Goal: Book appointment/travel/reservation

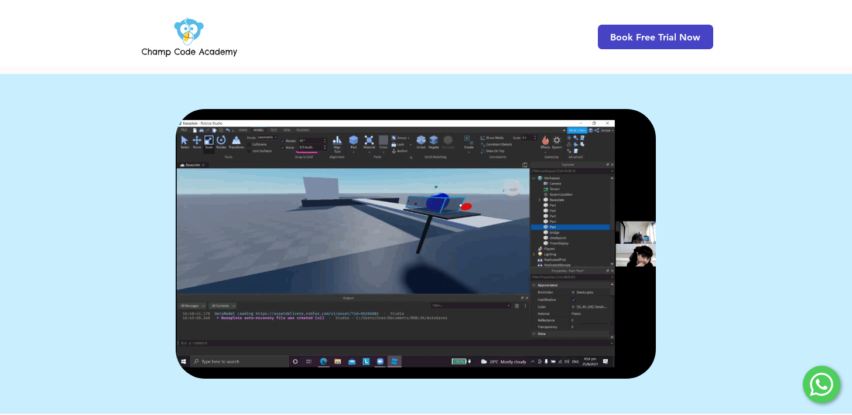
click at [632, 35] on span "Book Free Trial Now" at bounding box center [655, 37] width 90 height 11
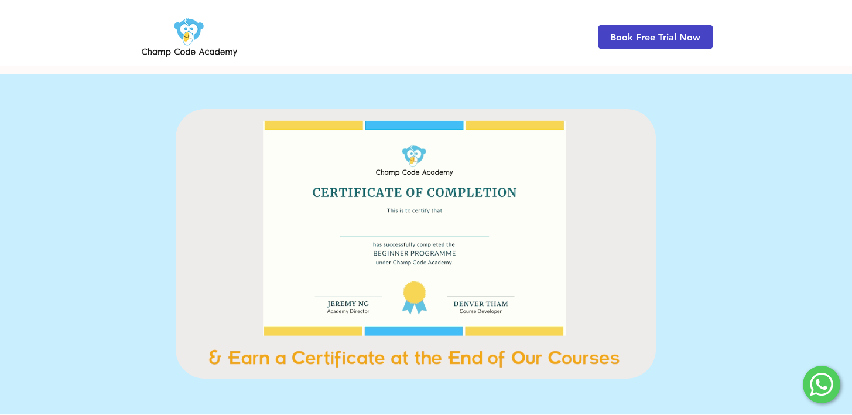
click at [606, 35] on span "Book Free Trial Now" at bounding box center [655, 37] width 115 height 25
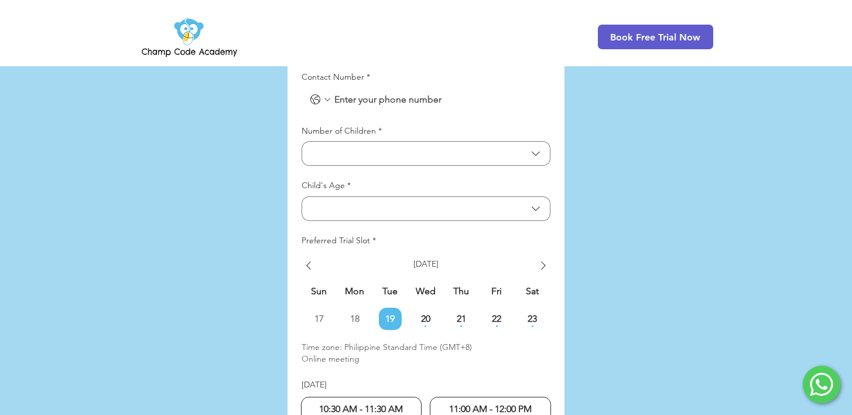
scroll to position [2859, 0]
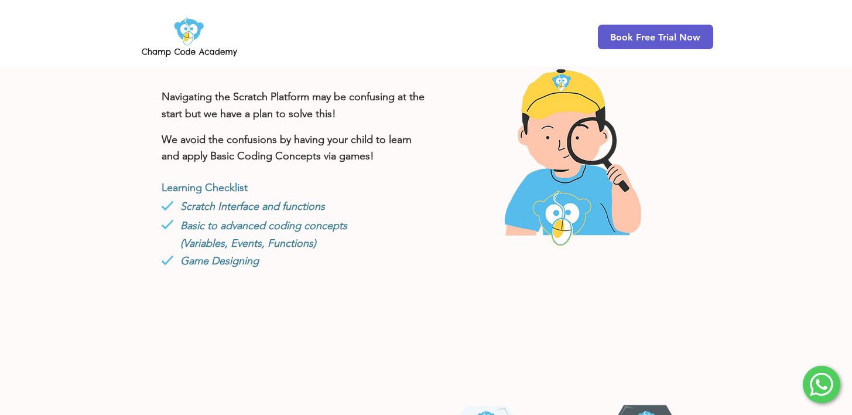
scroll to position [468, 0]
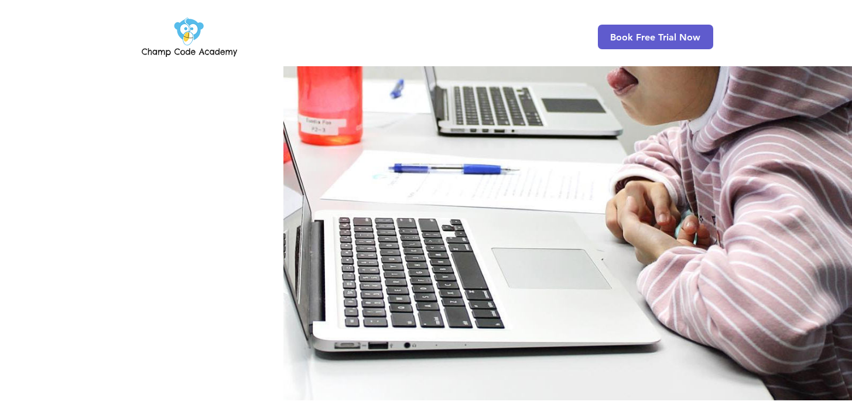
scroll to position [265, 0]
